Goal: Check status: Check status

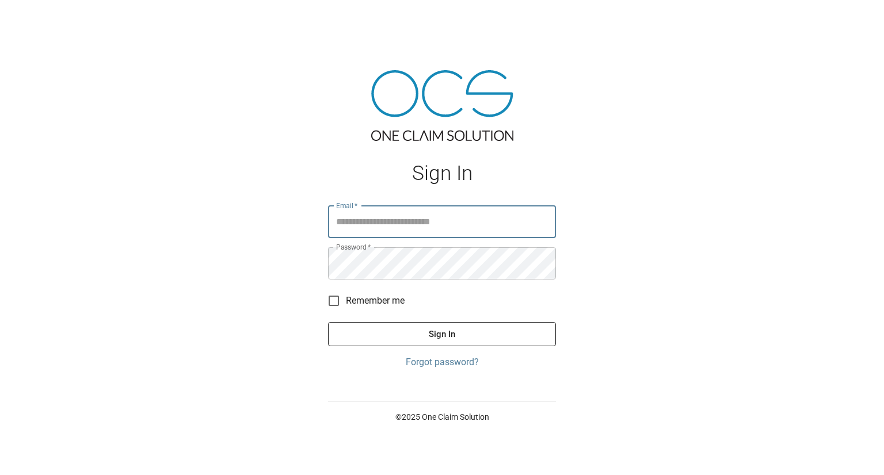
type input "**********"
click at [328, 322] on button "Sign In" at bounding box center [442, 334] width 228 height 24
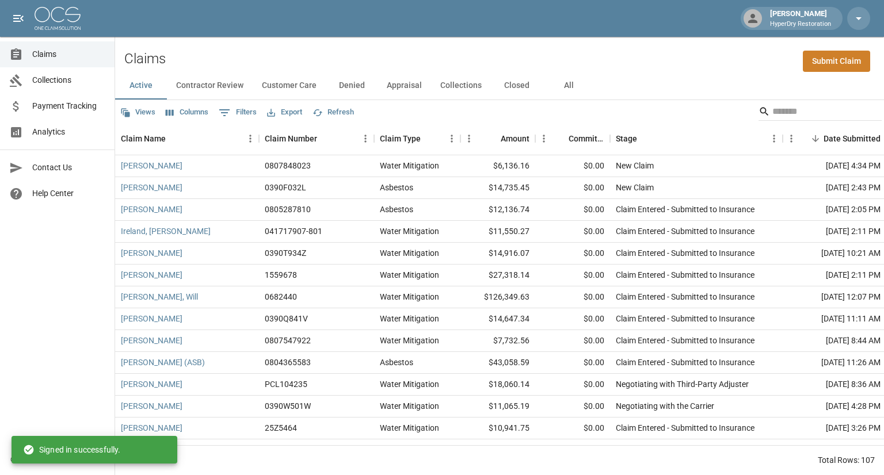
click at [52, 131] on span "Analytics" at bounding box center [68, 132] width 73 height 12
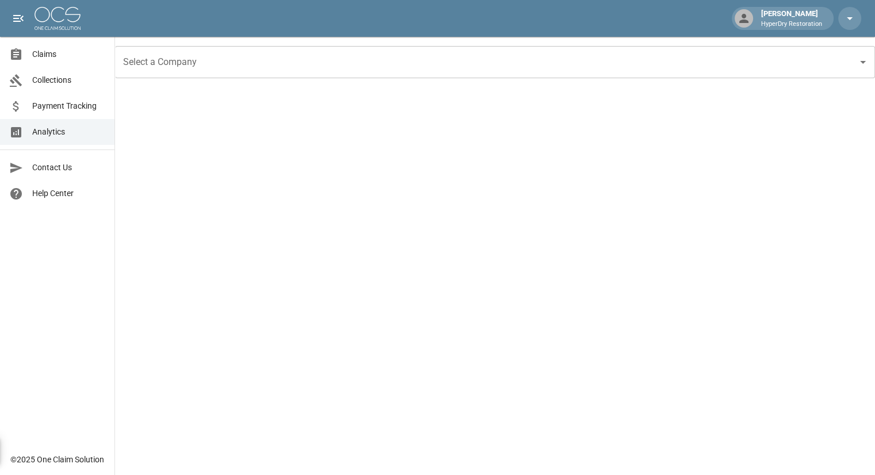
click at [77, 107] on span "Payment Tracking" at bounding box center [68, 106] width 73 height 12
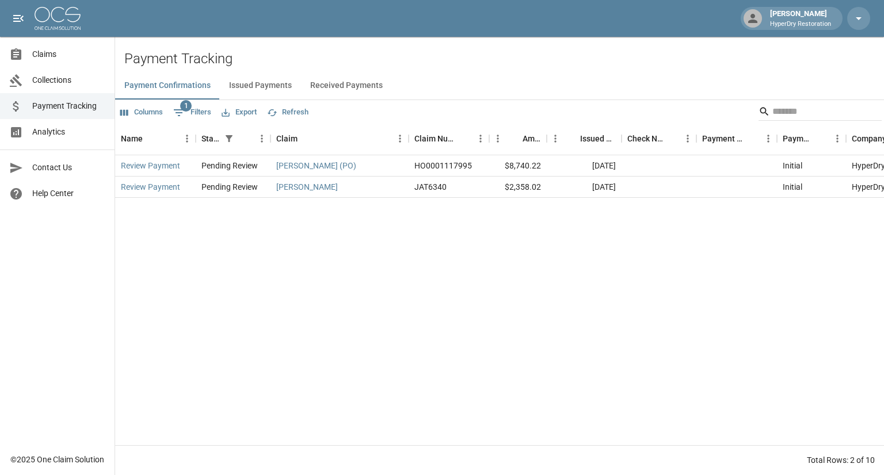
click at [324, 85] on button "Received Payments" at bounding box center [346, 86] width 91 height 28
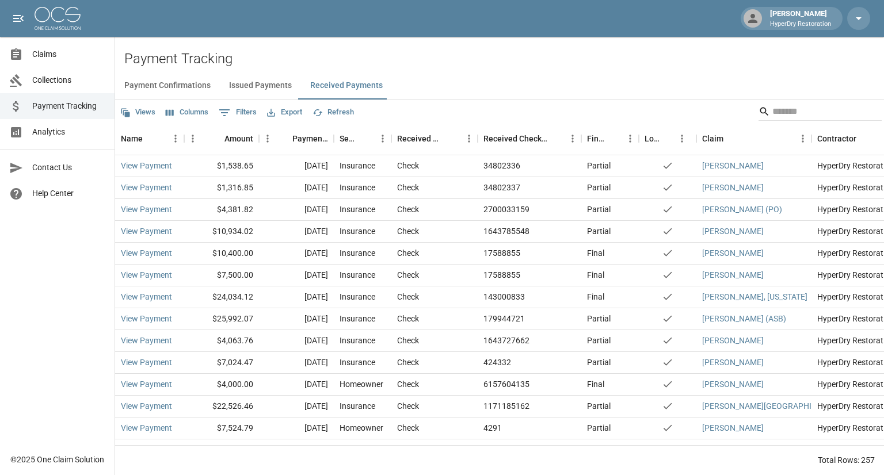
click at [44, 47] on link "Claims" at bounding box center [57, 54] width 114 height 26
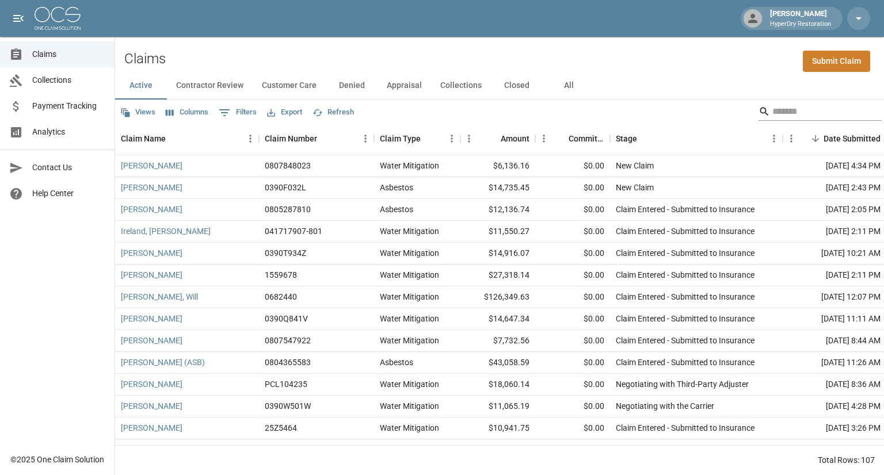
click at [776, 109] on input "Search" at bounding box center [818, 111] width 92 height 18
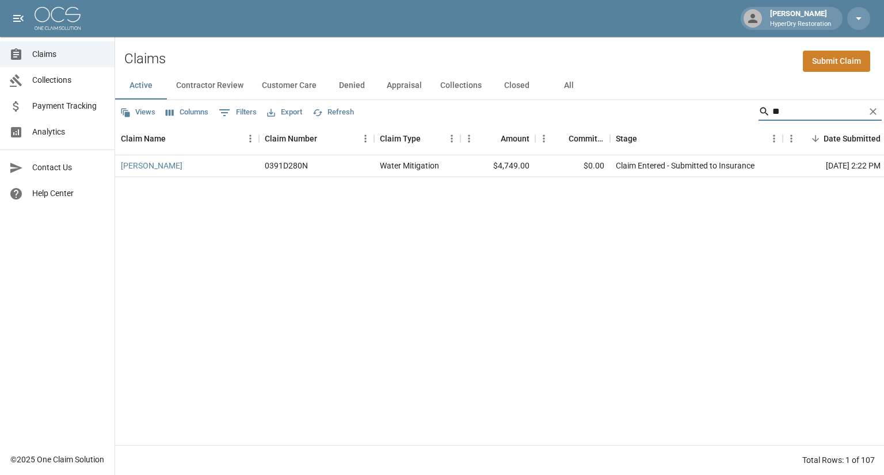
type input "*"
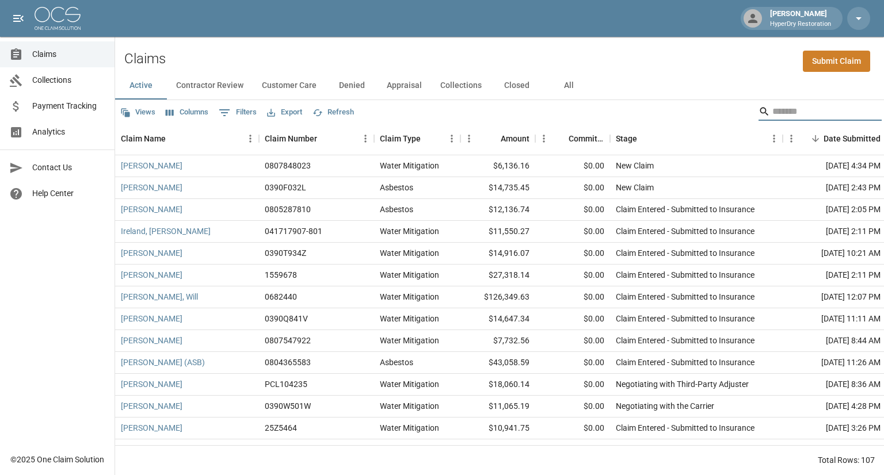
click at [57, 134] on span "Analytics" at bounding box center [68, 132] width 73 height 12
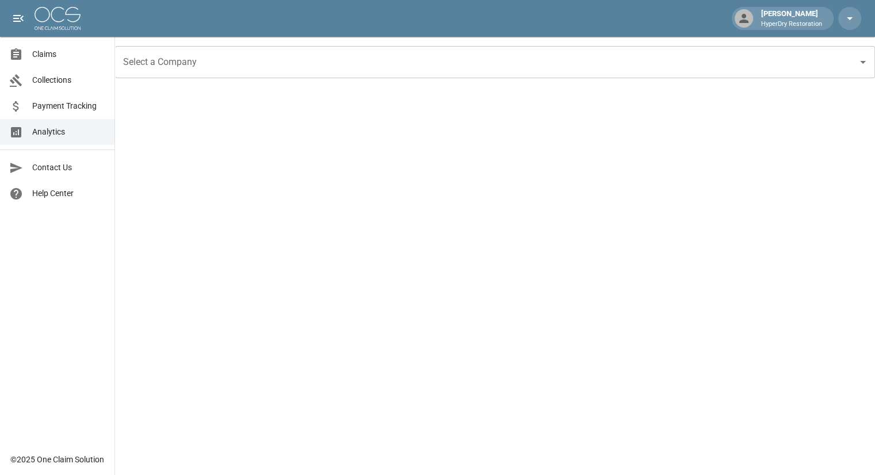
click at [63, 117] on link "Payment Tracking" at bounding box center [57, 106] width 114 height 26
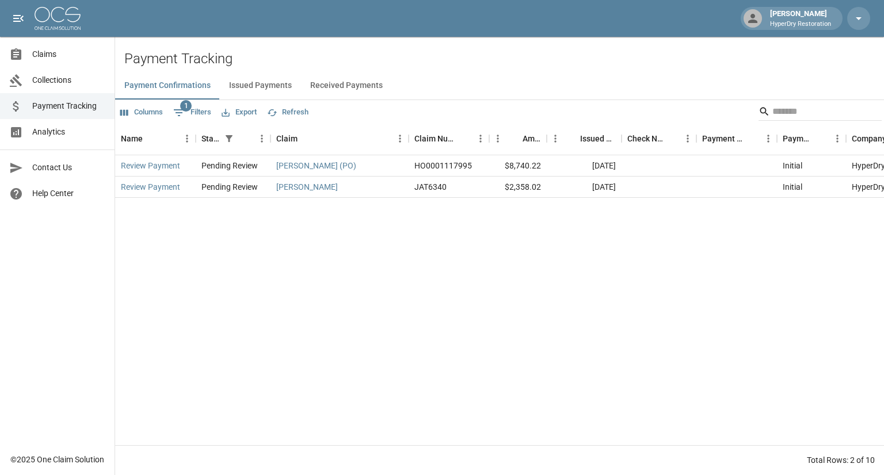
click at [329, 86] on button "Received Payments" at bounding box center [346, 86] width 91 height 28
